Goal: Information Seeking & Learning: Learn about a topic

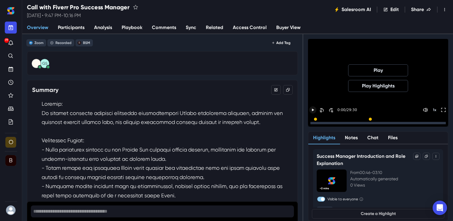
click at [312, 111] on icon "Play" at bounding box center [313, 110] width 2 height 3
click at [435, 121] on p "1 x" at bounding box center [434, 123] width 3 height 4
click at [314, 124] on div at bounding box center [379, 123] width 136 height 2
click at [313, 124] on div at bounding box center [312, 123] width 3 height 2
click at [311, 124] on div at bounding box center [312, 123] width 2 height 2
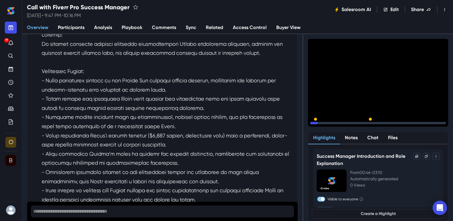
scroll to position [70, 0]
click at [101, 30] on span "Analysis" at bounding box center [103, 27] width 18 height 7
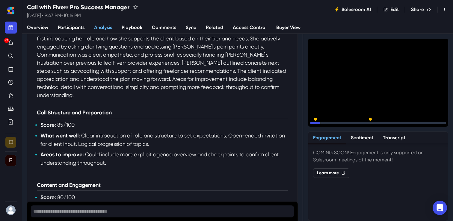
scroll to position [115, 0]
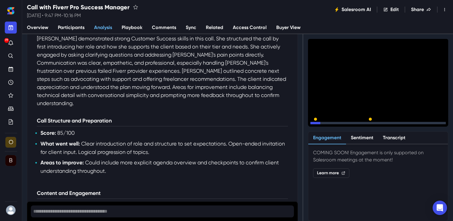
click at [85, 28] on link "Participants" at bounding box center [71, 28] width 36 height 13
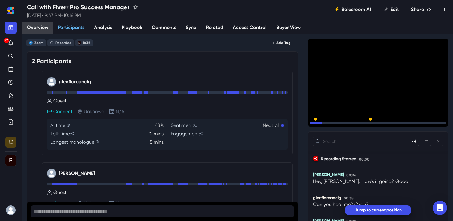
click at [37, 26] on span "Overview" at bounding box center [37, 27] width 21 height 7
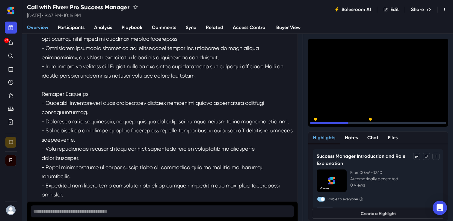
scroll to position [194, 0]
click at [330, 121] on icon "Skip Forward 30 Seconds" at bounding box center [331, 123] width 4 height 4
click at [332, 123] on div "15" at bounding box center [332, 124] width 2 height 3
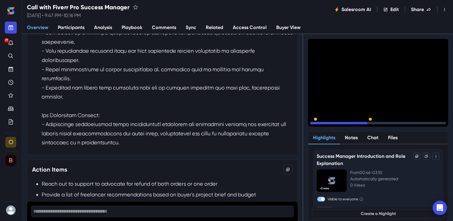
scroll to position [317, 0]
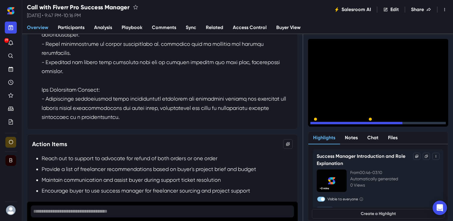
click at [304, 129] on div "15 15 19:53 / 29:30 1.2 x Highlights Notes Chat Files Success Manager Introduct…" at bounding box center [378, 127] width 150 height 187
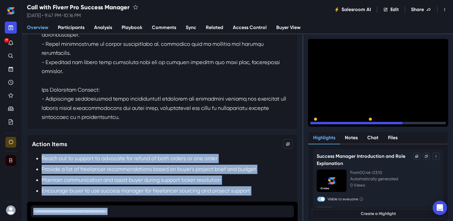
click at [302, 129] on div "Zoom Recorded B BSM Add Tag GS g Summary Action Items Reach out to support to a…" at bounding box center [237, 127] width 431 height 187
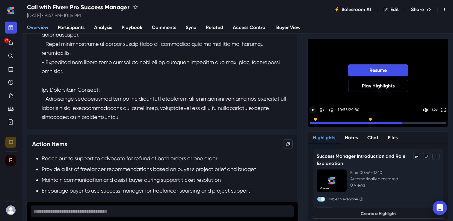
click at [337, 55] on div "Resume Play Highlights" at bounding box center [378, 83] width 140 height 88
click at [375, 68] on button "Resume" at bounding box center [378, 70] width 60 height 12
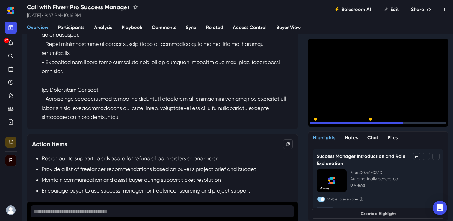
click at [442, 121] on icon "Toggle FullScreen" at bounding box center [443, 123] width 5 height 5
click at [441, 121] on icon "Toggle FullScreen" at bounding box center [443, 123] width 5 height 5
click at [444, 121] on icon "Toggle FullScreen" at bounding box center [443, 123] width 5 height 5
click at [311, 121] on icon "Pause" at bounding box center [312, 123] width 5 height 5
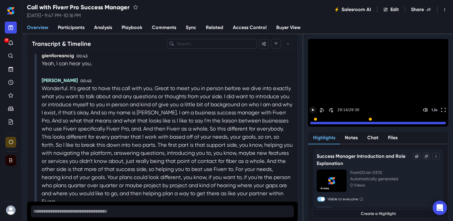
scroll to position [763, 0]
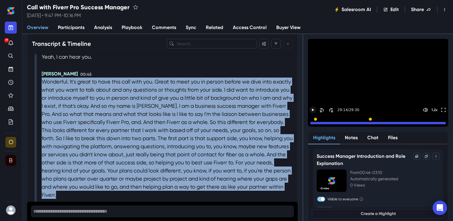
drag, startPoint x: 109, startPoint y: 180, endPoint x: 41, endPoint y: 61, distance: 137.2
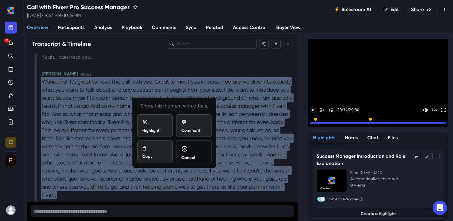
copy div "Wonderful. It's great to have this call with you. Great to meet you in person b…"
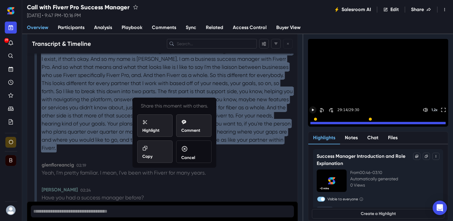
scroll to position [815, 0]
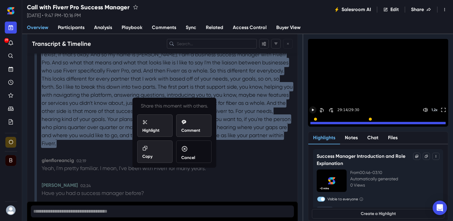
click at [251, 182] on div "Grace Schaefer 02:24" at bounding box center [167, 185] width 251 height 7
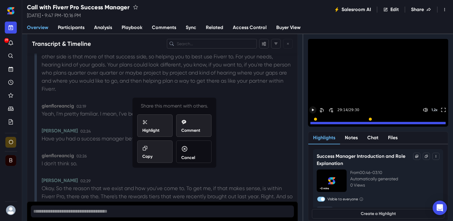
scroll to position [883, 0]
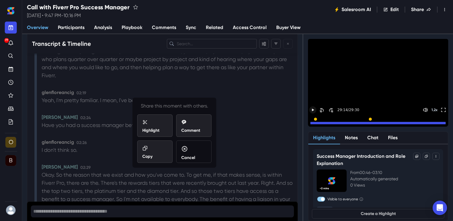
click at [238, 114] on div "Grace Schaefer 02:24" at bounding box center [167, 117] width 251 height 7
click at [201, 104] on p "Share this moment with others." at bounding box center [174, 106] width 74 height 7
click at [204, 154] on div "Cancel" at bounding box center [193, 153] width 25 height 15
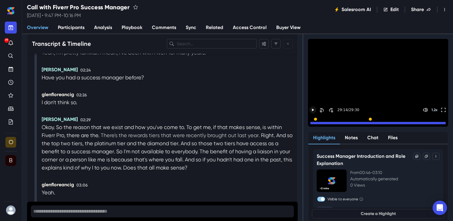
scroll to position [931, 0]
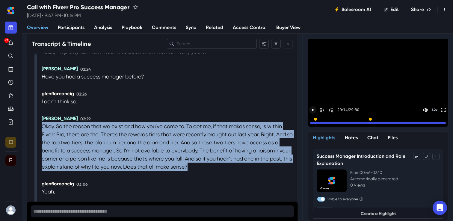
drag, startPoint x: 209, startPoint y: 147, endPoint x: 39, endPoint y: 109, distance: 174.2
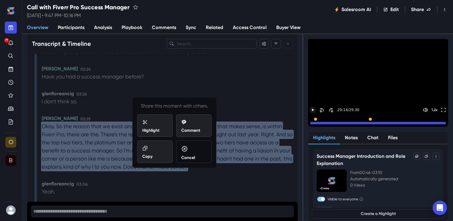
copy div "Okay. So the reason that we exist and how you've come to. To get me, if that ma…"
click at [192, 153] on div "Cancel" at bounding box center [193, 153] width 25 height 15
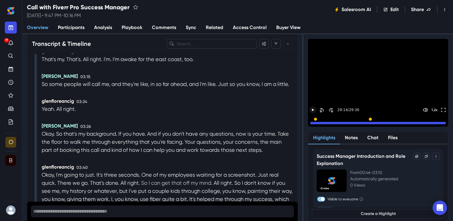
scroll to position [1122, 0]
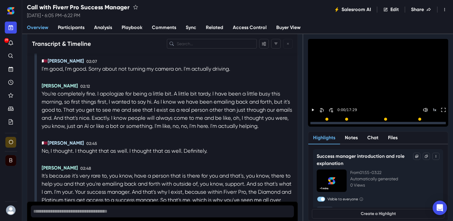
scroll to position [676, 0]
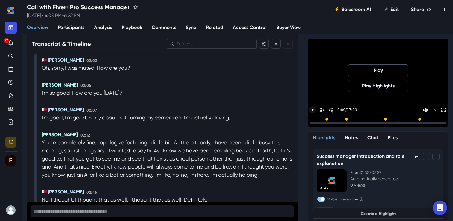
click at [312, 111] on icon "Play" at bounding box center [313, 109] width 5 height 5
click at [434, 121] on p "1 x" at bounding box center [434, 123] width 3 height 4
click at [331, 123] on div "15" at bounding box center [332, 124] width 2 height 3
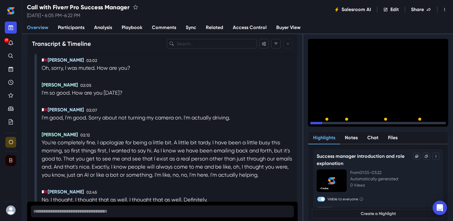
click at [331, 123] on div "15" at bounding box center [332, 124] width 2 height 3
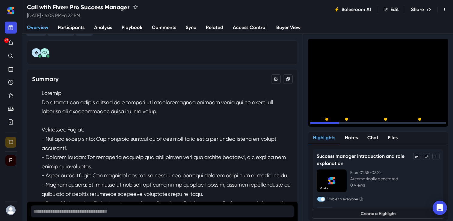
scroll to position [0, 0]
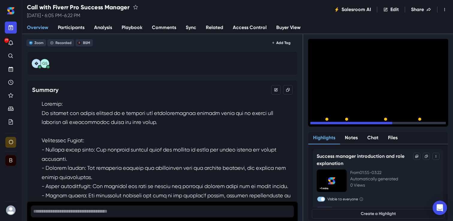
click at [332, 123] on div "15" at bounding box center [332, 124] width 2 height 3
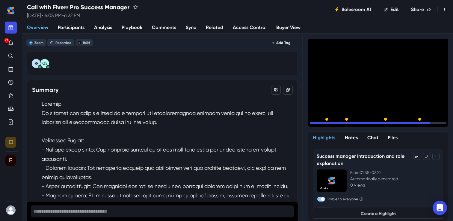
click at [329, 120] on button "15" at bounding box center [330, 123] width 7 height 7
click at [331, 121] on icon "Skip Forward 30 Seconds" at bounding box center [331, 123] width 4 height 4
click at [333, 121] on icon "Skip Forward 30 Seconds" at bounding box center [331, 123] width 4 height 4
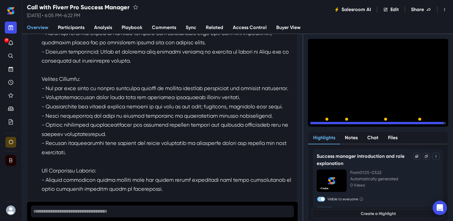
scroll to position [201, 0]
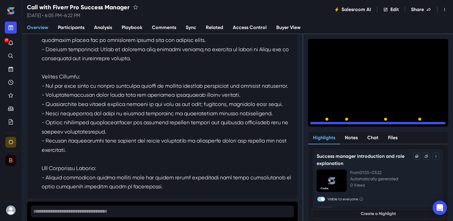
click at [312, 121] on icon "Pause" at bounding box center [312, 123] width 5 height 5
